Goal: Task Accomplishment & Management: Use online tool/utility

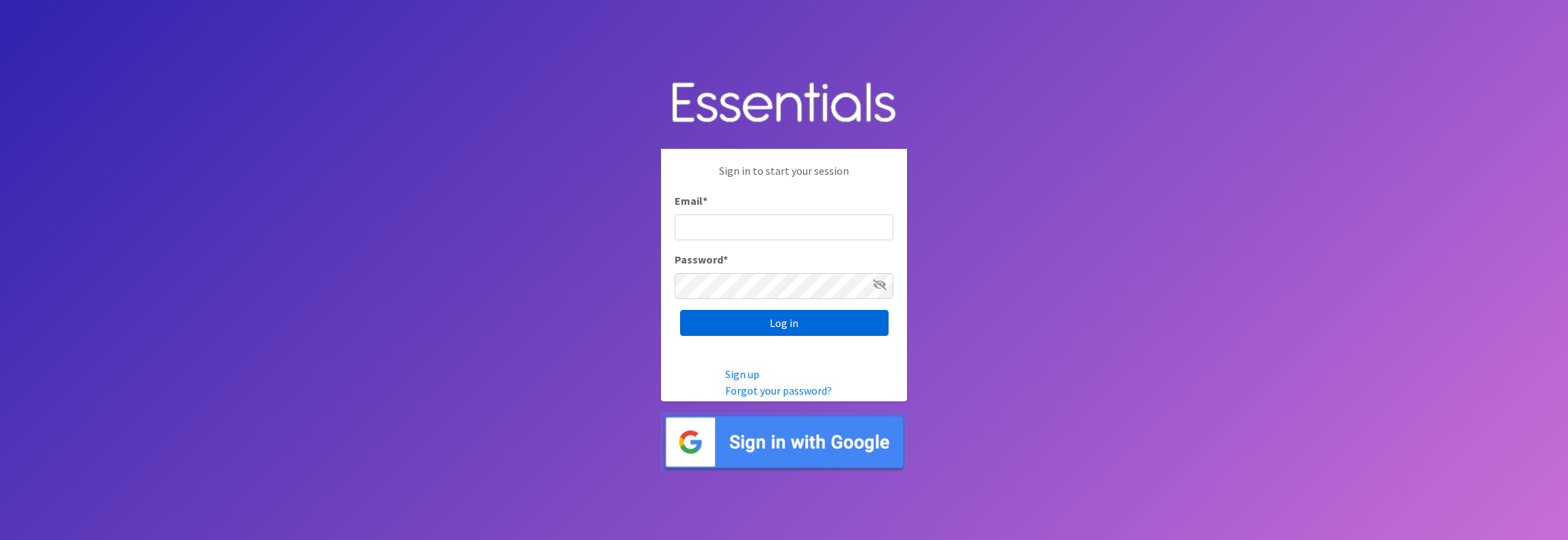
type input "[PERSON_NAME][EMAIL_ADDRESS][DOMAIN_NAME]"
click at [777, 323] on input "Log in" at bounding box center [784, 322] width 208 height 26
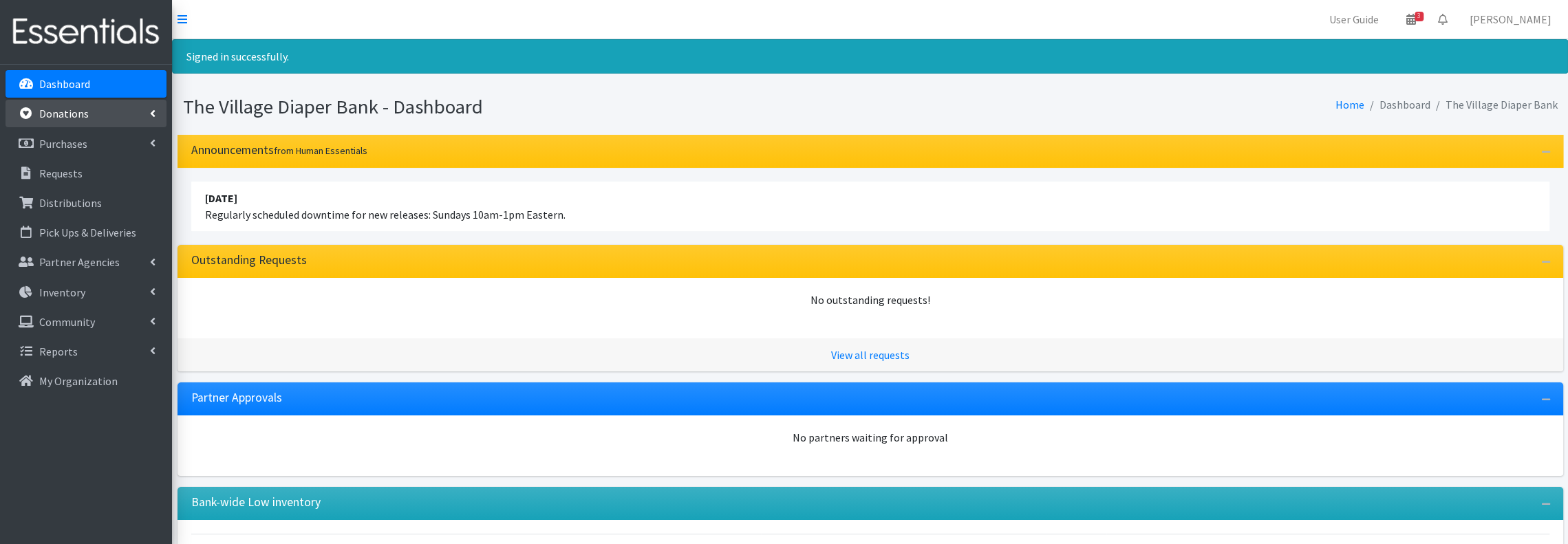
click at [69, 106] on p "Donations" at bounding box center [63, 113] width 49 height 14
click at [70, 139] on link "All Donations" at bounding box center [86, 143] width 161 height 27
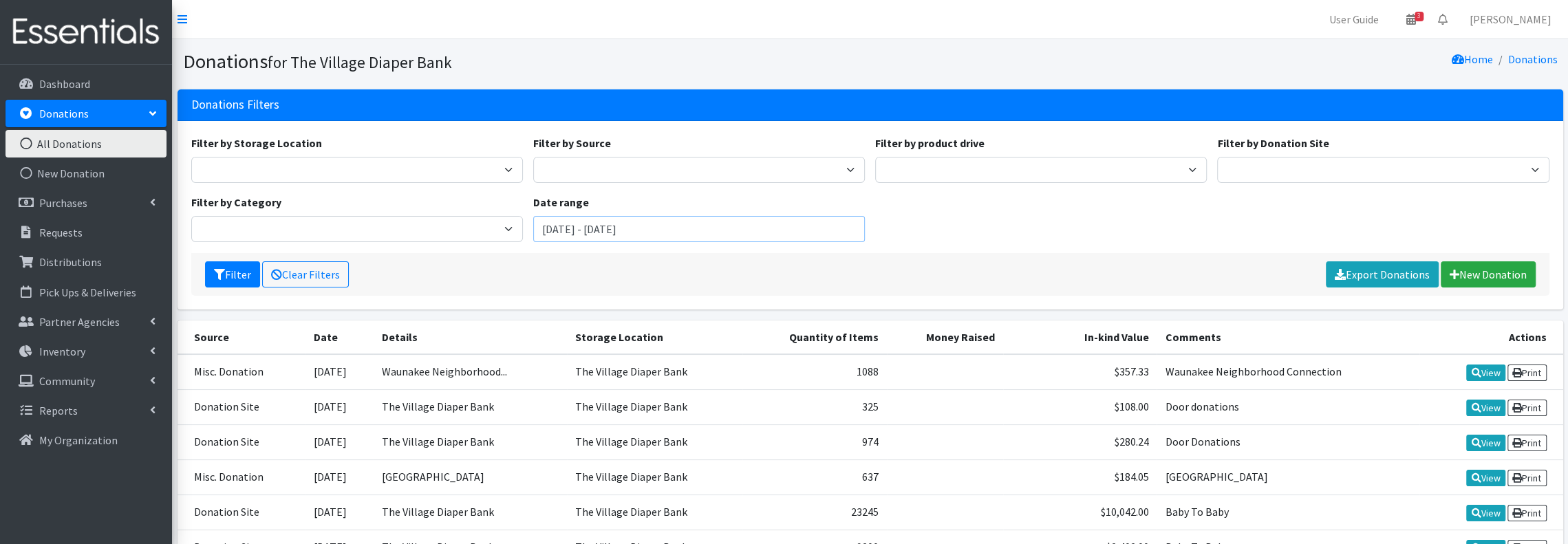
click at [731, 235] on input "August 1, 2025 - November 1, 2025" at bounding box center [699, 229] width 332 height 26
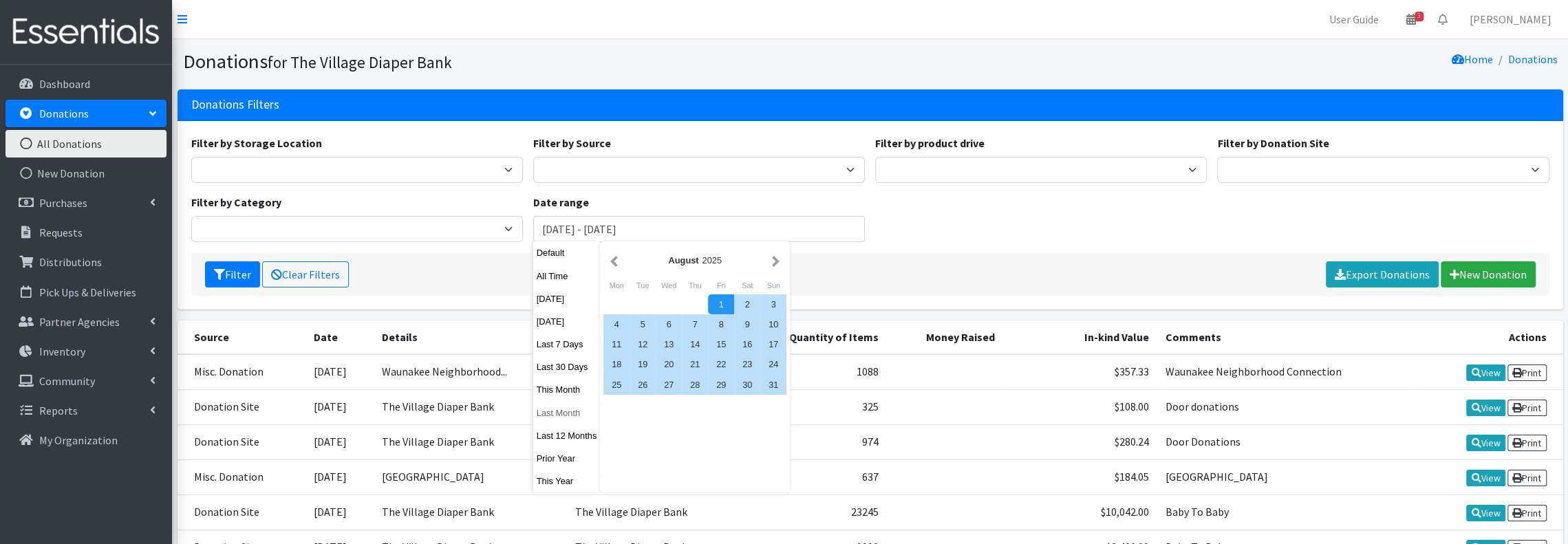
click at [556, 416] on button "Last Month" at bounding box center [567, 413] width 67 height 20
type input "September 1, 2025 - September 30, 2025"
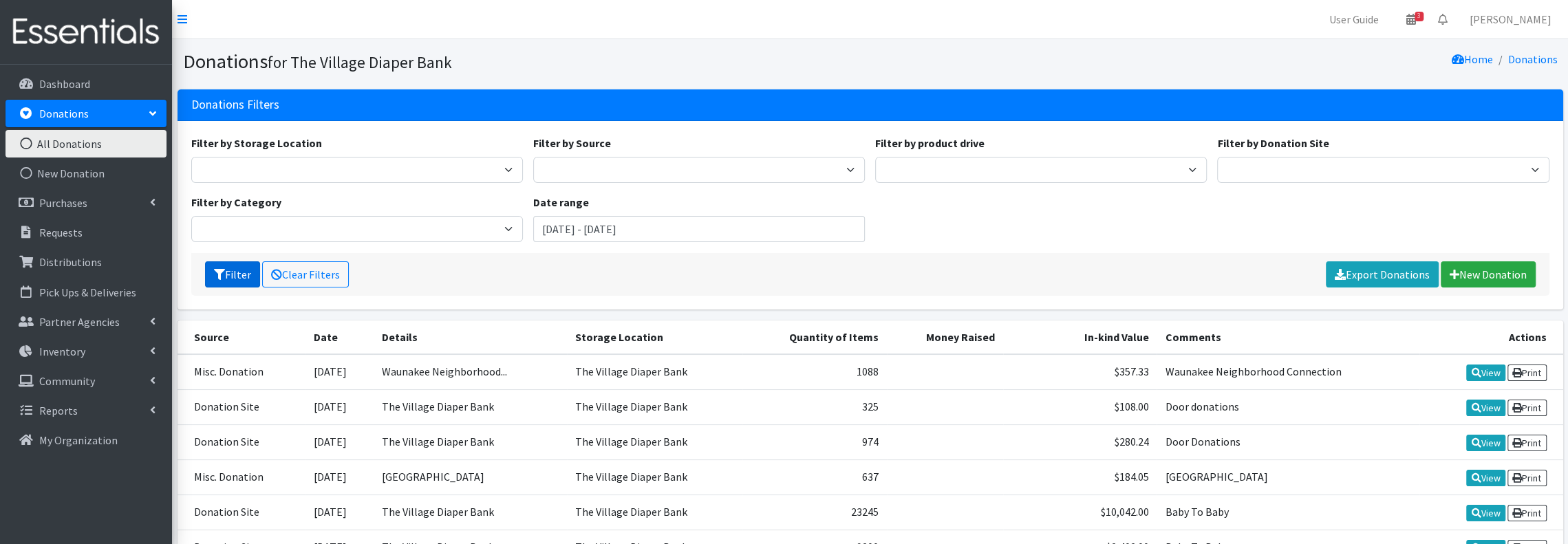
click at [224, 276] on icon "submit" at bounding box center [219, 275] width 11 height 11
click at [1365, 270] on link "Export Donations" at bounding box center [1382, 274] width 113 height 26
